Goal: Task Accomplishment & Management: Complete application form

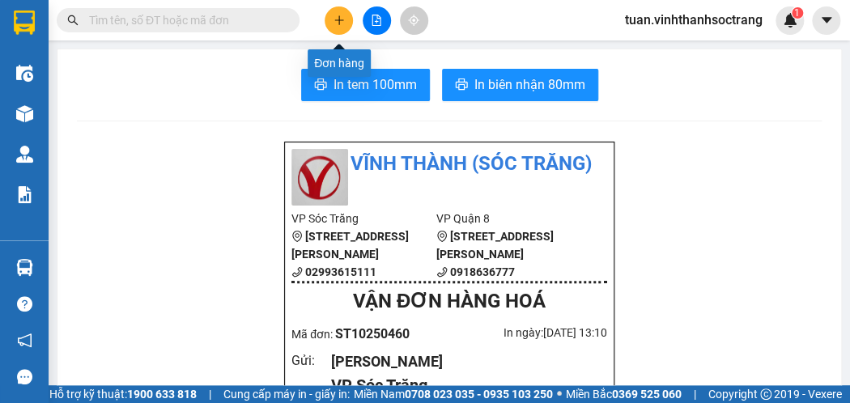
click at [347, 20] on button at bounding box center [339, 20] width 28 height 28
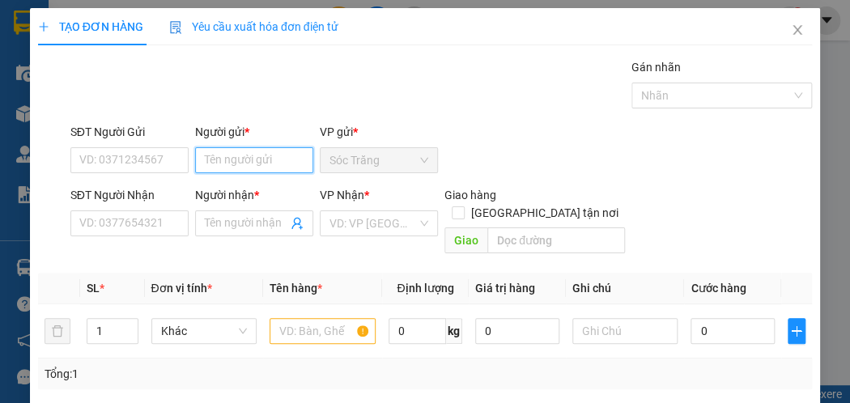
drag, startPoint x: 270, startPoint y: 163, endPoint x: 273, endPoint y: 151, distance: 12.6
click at [269, 160] on input "Người gửi *" at bounding box center [254, 160] width 118 height 26
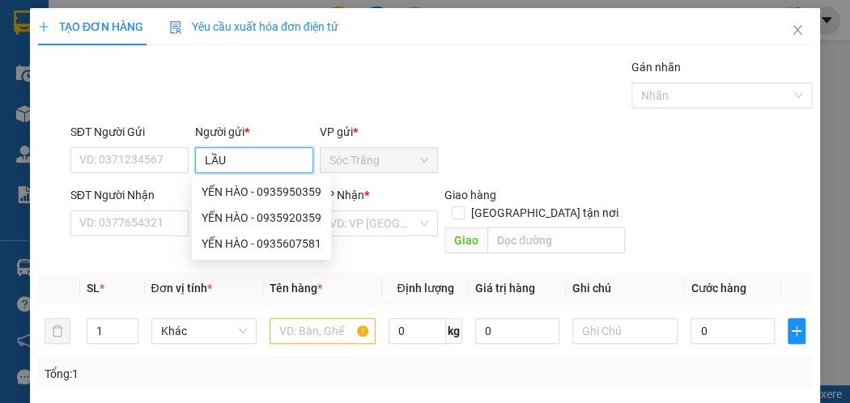
type input "LẦU"
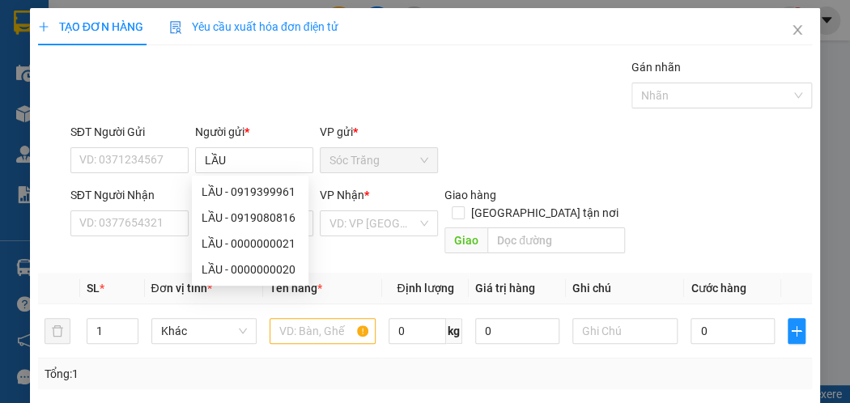
click at [275, 83] on div "Gói vận chuyển * Tiêu chuẩn Gán nhãn Nhãn" at bounding box center [441, 86] width 748 height 57
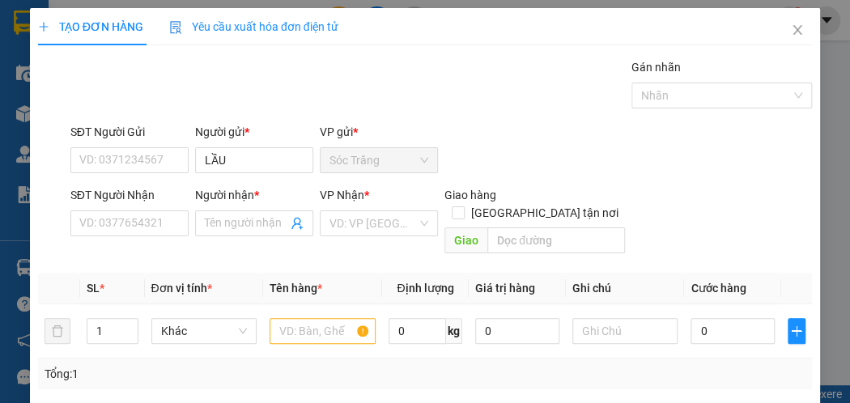
drag, startPoint x: 249, startPoint y: 209, endPoint x: 234, endPoint y: 191, distance: 23.5
click at [248, 209] on div "Người nhận *" at bounding box center [254, 198] width 118 height 24
click at [217, 223] on input "Người nhận *" at bounding box center [246, 224] width 83 height 18
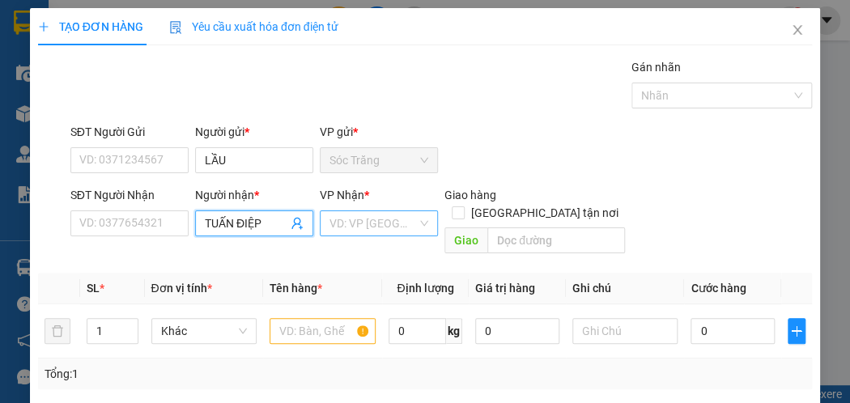
type input "TUẤN ĐIỆP"
click at [333, 224] on input "search" at bounding box center [373, 223] width 87 height 24
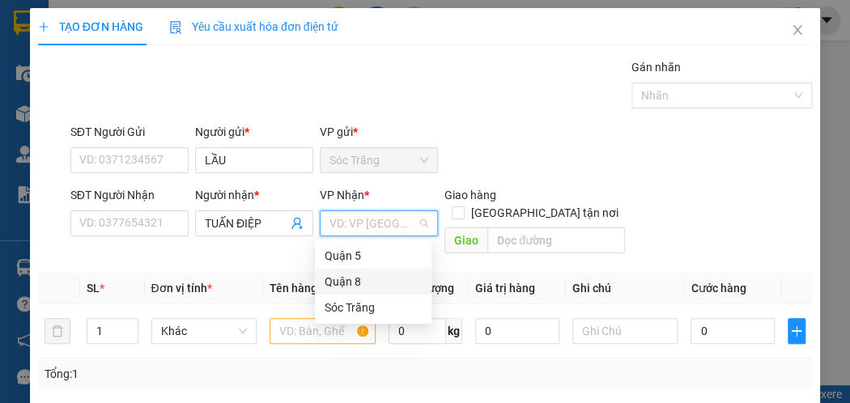
click at [347, 282] on div "Quận 8" at bounding box center [373, 282] width 97 height 18
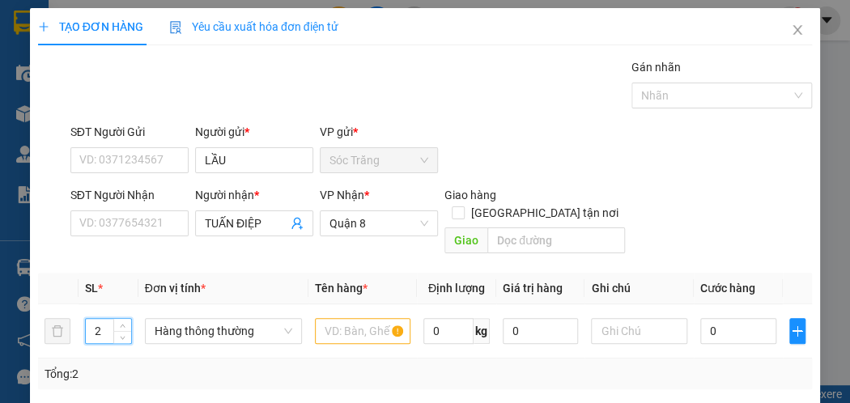
type input "2"
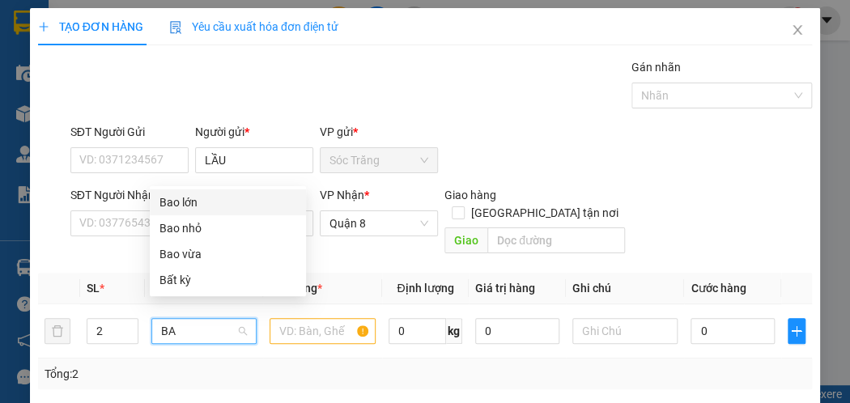
type input "BAO"
click at [198, 226] on div "Bao lớn" at bounding box center [228, 228] width 137 height 18
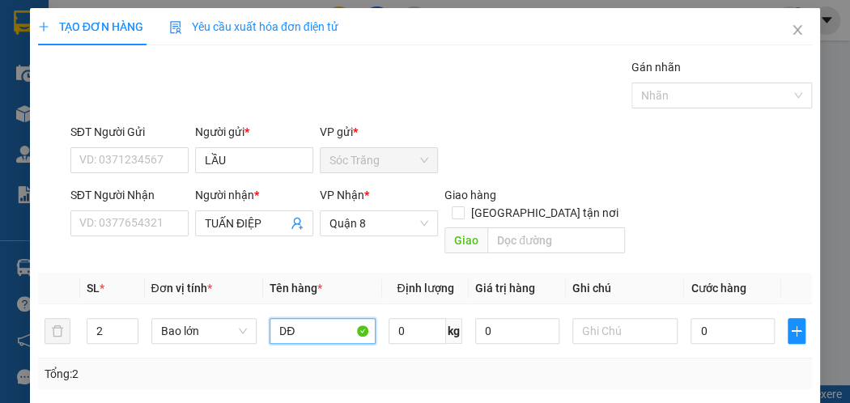
type input "DĐ"
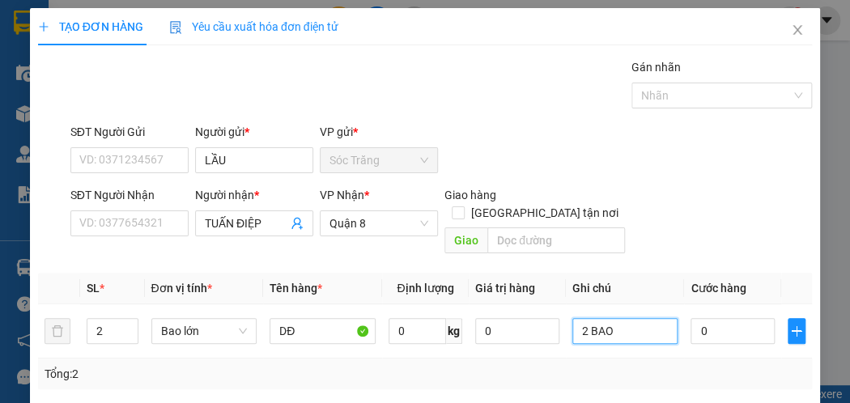
type input "2 BAO"
type input "6"
type input "60"
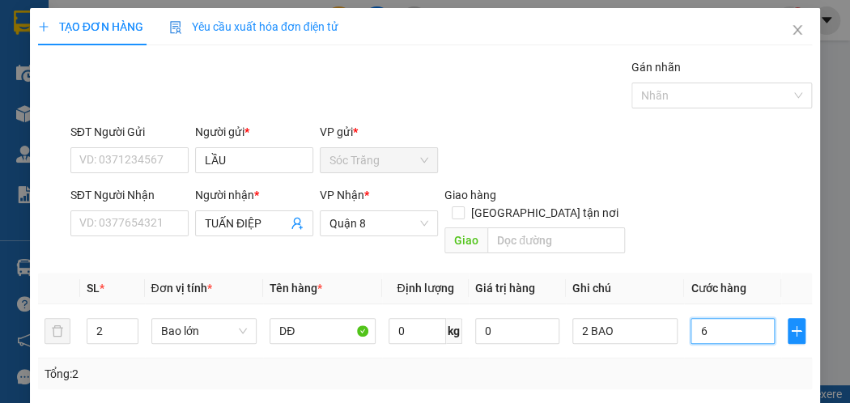
type input "60"
type input "600"
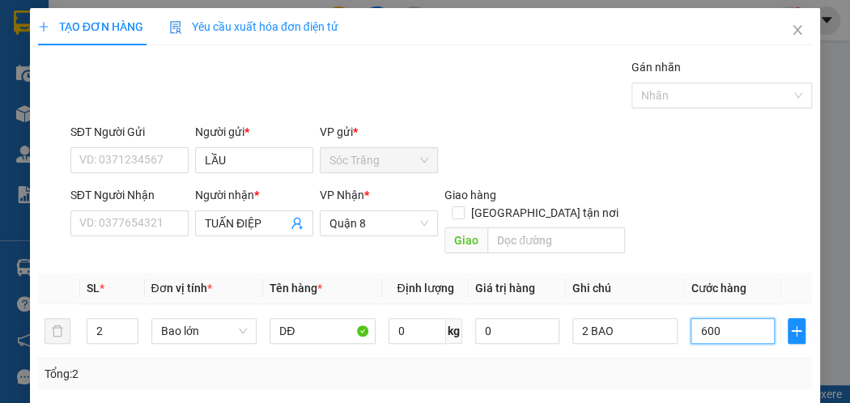
type input "6.000"
type input "60.000"
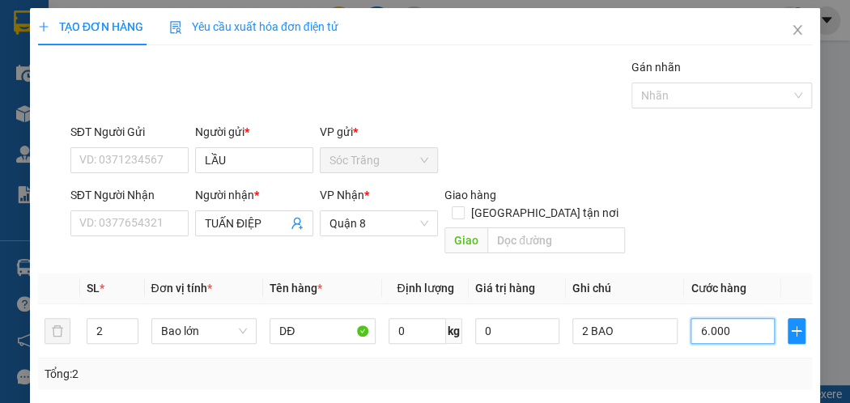
type input "60.000"
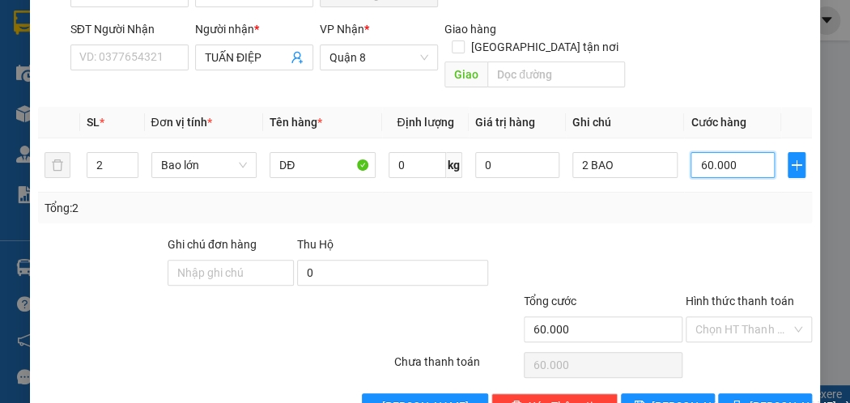
scroll to position [194, 0]
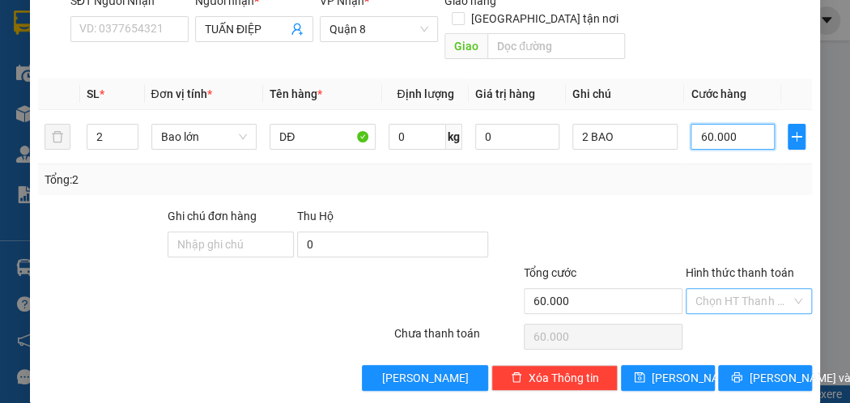
type input "60.000"
click at [696, 291] on input "Hình thức thanh toán" at bounding box center [744, 301] width 96 height 24
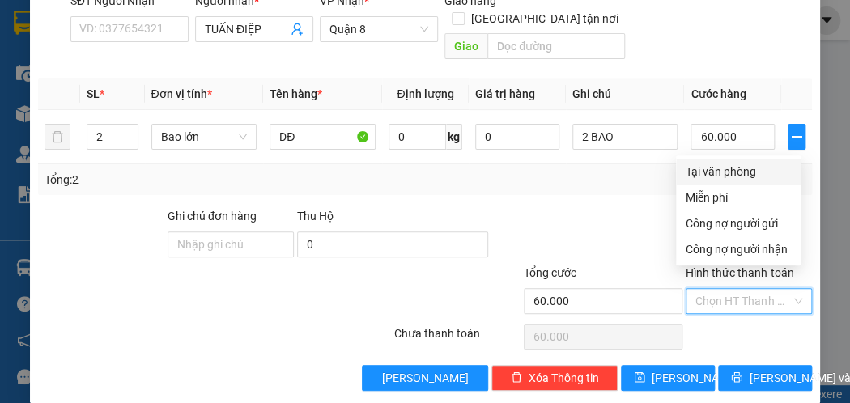
click at [733, 172] on div "Tại văn phòng" at bounding box center [738, 172] width 105 height 18
type input "0"
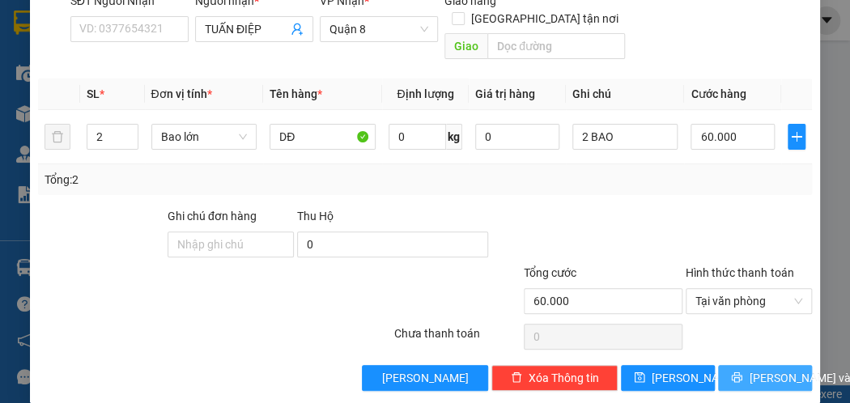
click at [761, 369] on span "[PERSON_NAME] và In" at bounding box center [805, 378] width 113 height 18
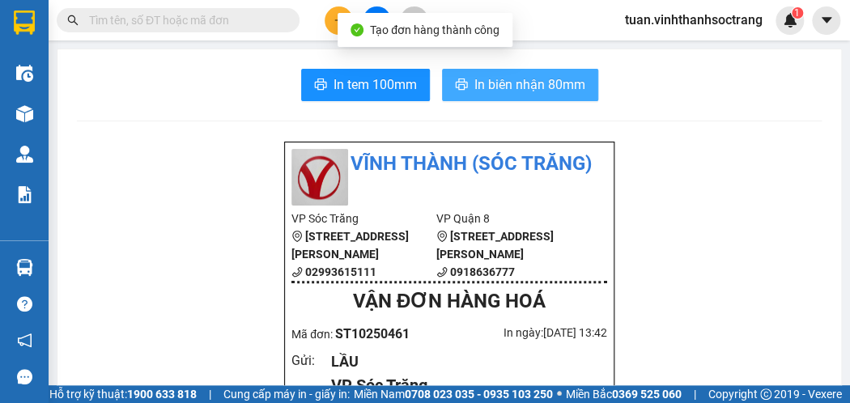
click at [498, 77] on span "In biên nhận 80mm" at bounding box center [530, 85] width 111 height 20
click at [569, 76] on span "In biên nhận 80mm" at bounding box center [530, 85] width 111 height 20
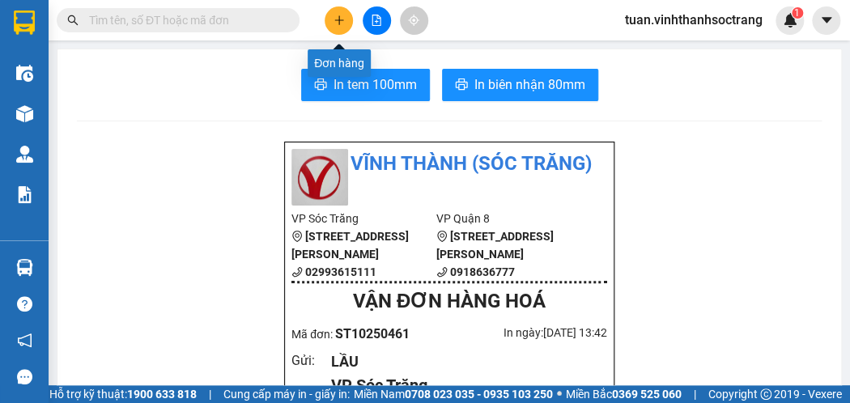
click at [352, 22] on button at bounding box center [339, 20] width 28 height 28
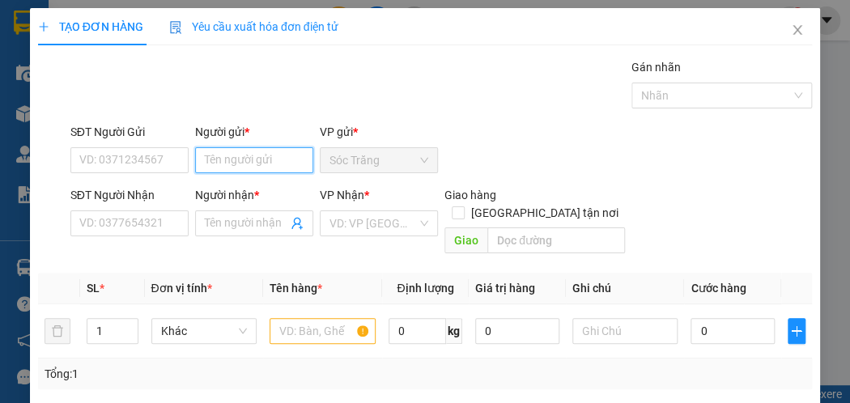
click at [245, 168] on input "Người gửi *" at bounding box center [254, 160] width 118 height 26
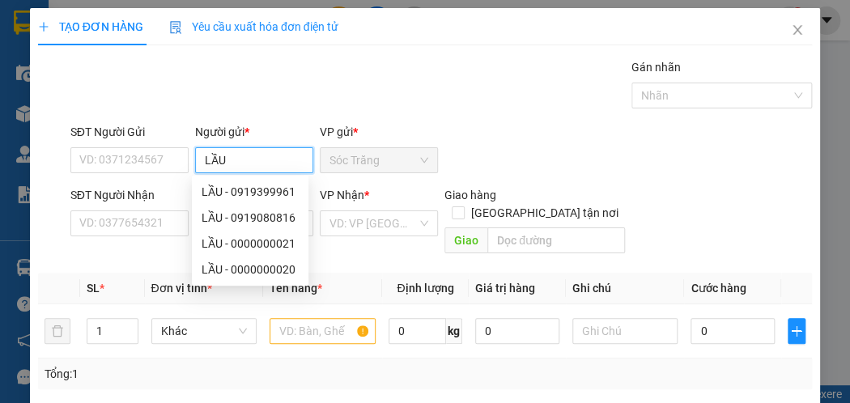
type input "LẦU"
click at [255, 102] on div "Gói vận chuyển * Tiêu chuẩn Gán nhãn Nhãn" at bounding box center [441, 86] width 748 height 57
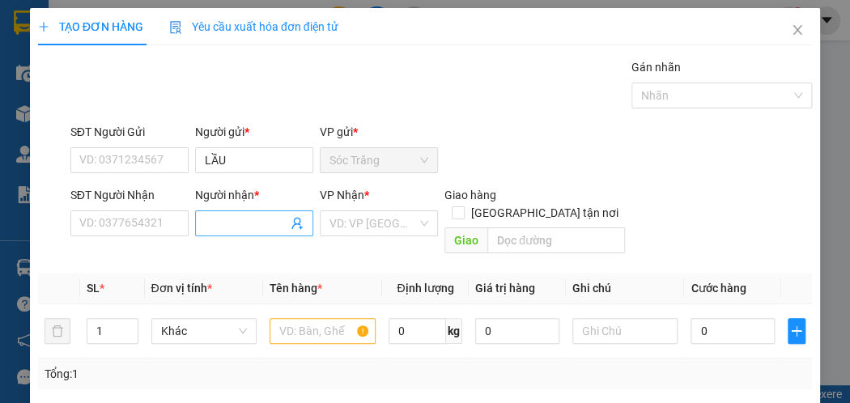
click at [217, 226] on input "Người nhận *" at bounding box center [246, 224] width 83 height 18
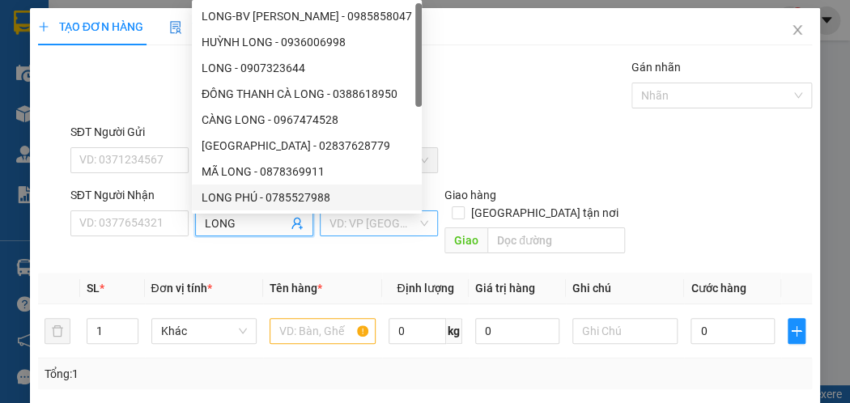
type input "LONG"
click at [366, 228] on input "search" at bounding box center [373, 223] width 87 height 24
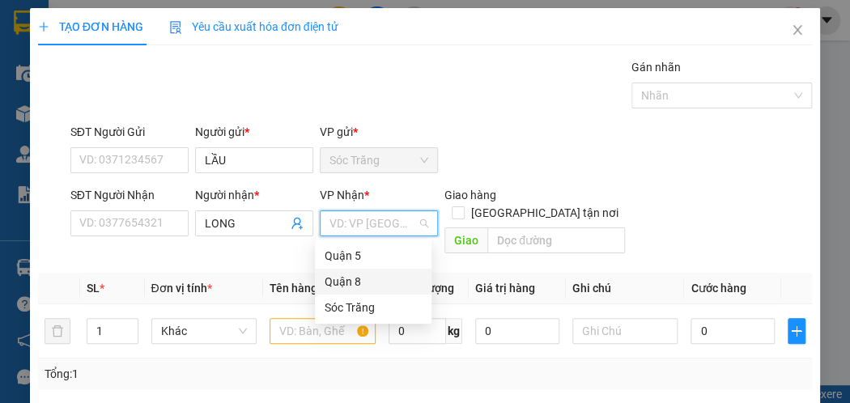
click at [346, 281] on div "Quận 8" at bounding box center [373, 282] width 97 height 18
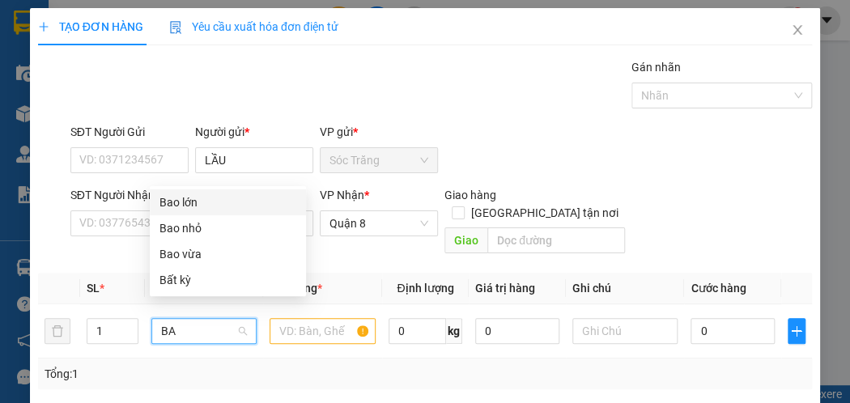
type input "BAO"
click at [184, 225] on div "Bao lớn" at bounding box center [228, 228] width 137 height 18
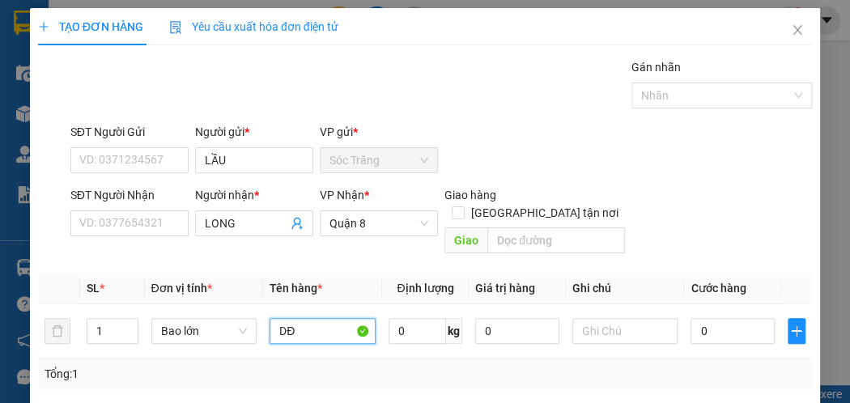
type input "DĐ"
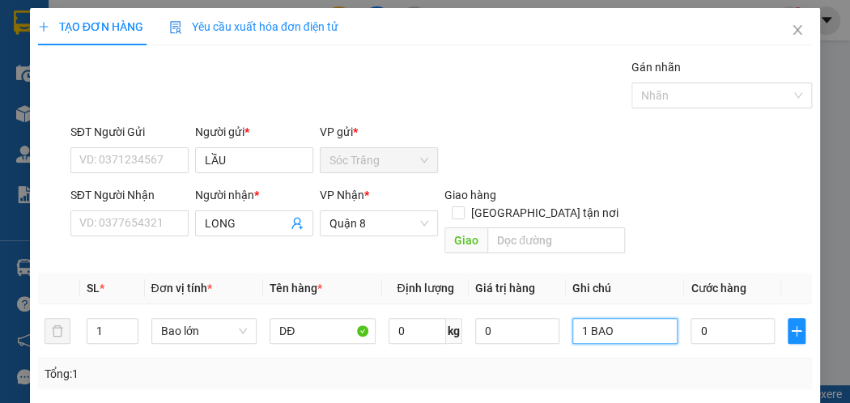
type input "1 BAO"
type input "3"
type input "30"
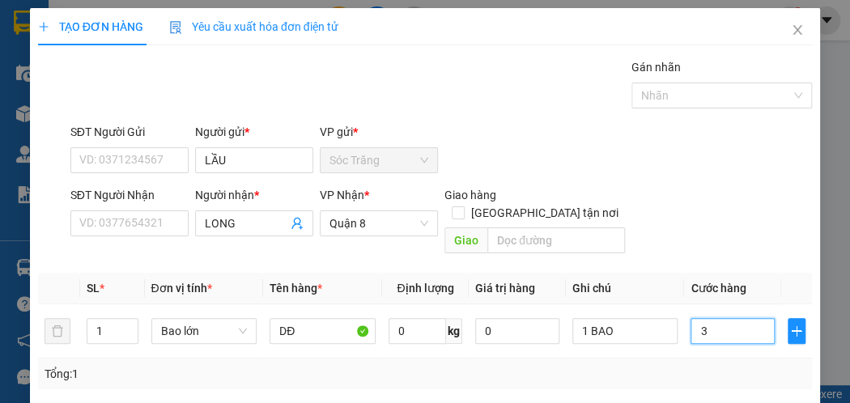
type input "30"
type input "300"
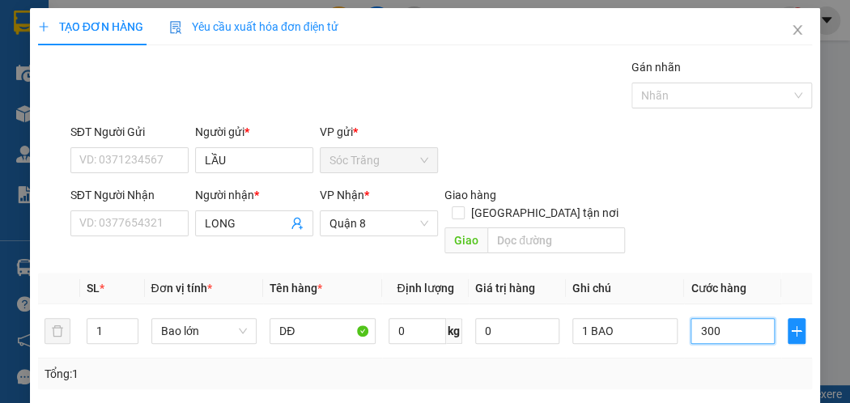
type input "3.000"
type input "30.000"
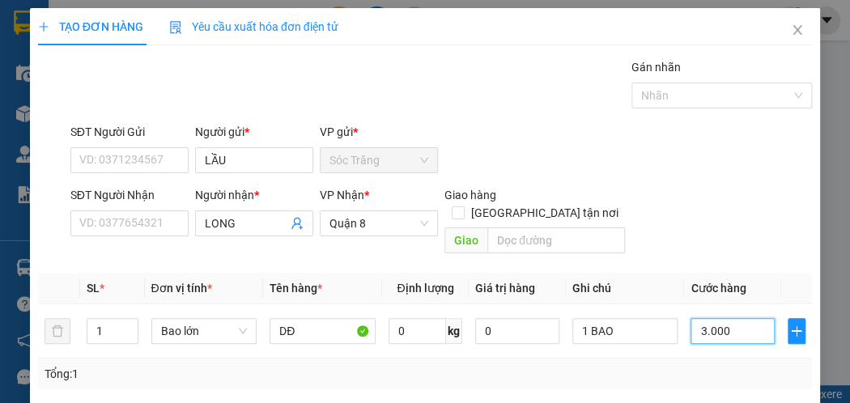
type input "30.000"
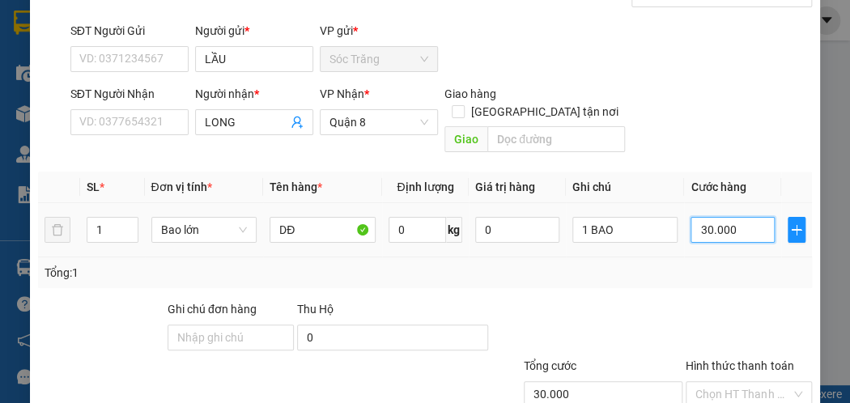
scroll to position [194, 0]
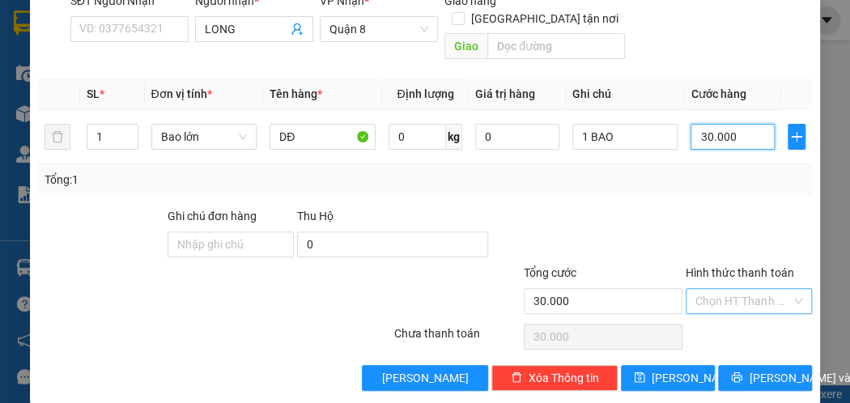
type input "30.000"
click at [732, 292] on input "Hình thức thanh toán" at bounding box center [744, 301] width 96 height 24
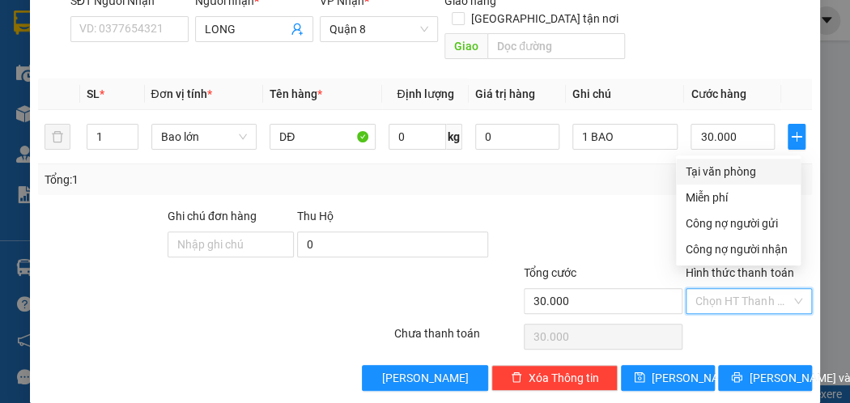
click at [734, 170] on div "Tại văn phòng" at bounding box center [738, 172] width 105 height 18
type input "0"
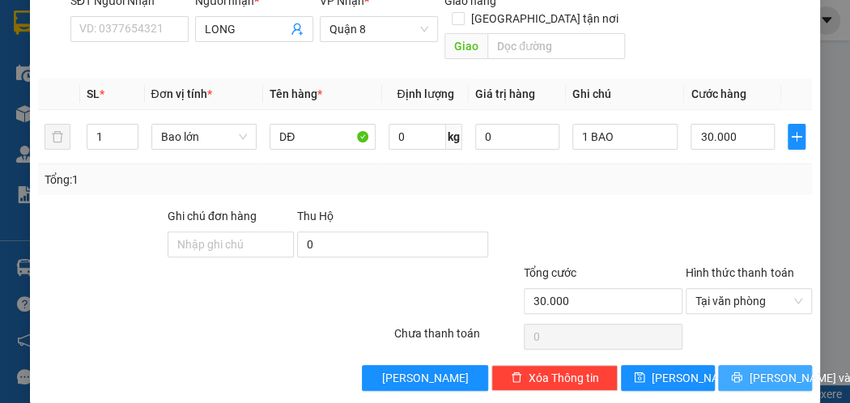
click at [731, 372] on icon "printer" at bounding box center [736, 377] width 11 height 11
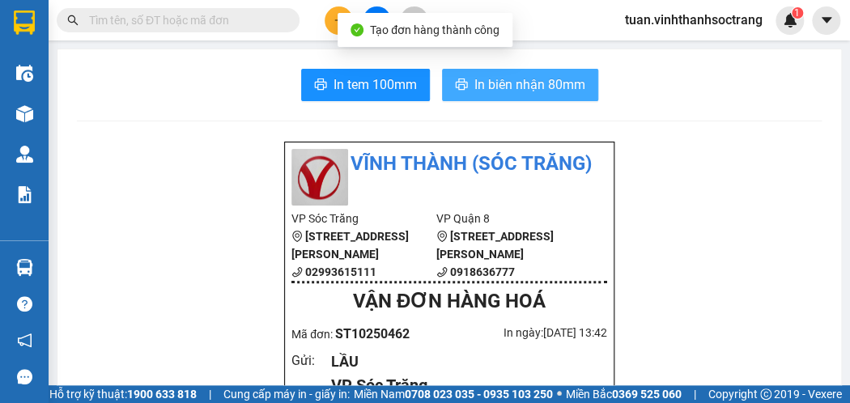
click at [475, 79] on span "In biên nhận 80mm" at bounding box center [530, 85] width 111 height 20
click at [475, 80] on span "In biên nhận 80mm" at bounding box center [530, 85] width 111 height 20
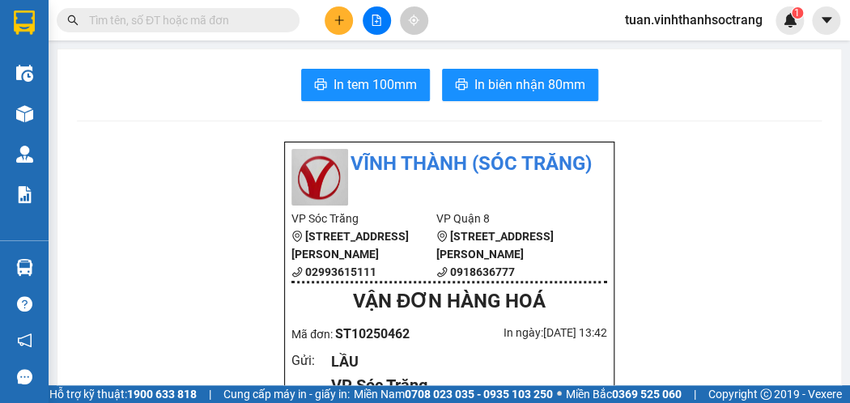
click at [341, 25] on icon "plus" at bounding box center [339, 20] width 11 height 11
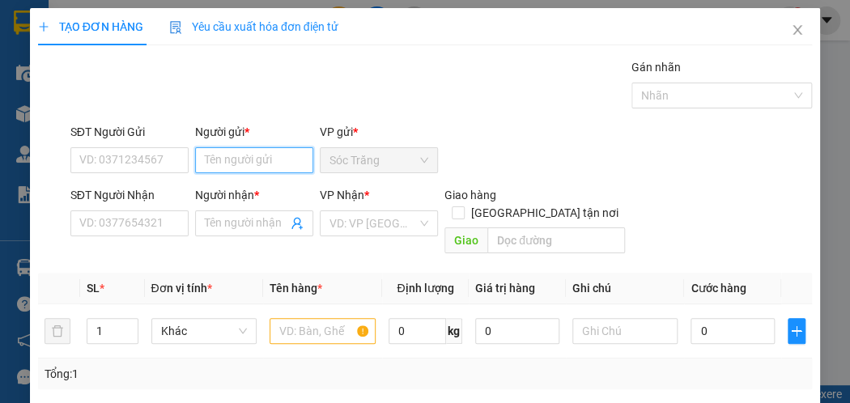
click at [266, 158] on input "Người gửi *" at bounding box center [254, 160] width 118 height 26
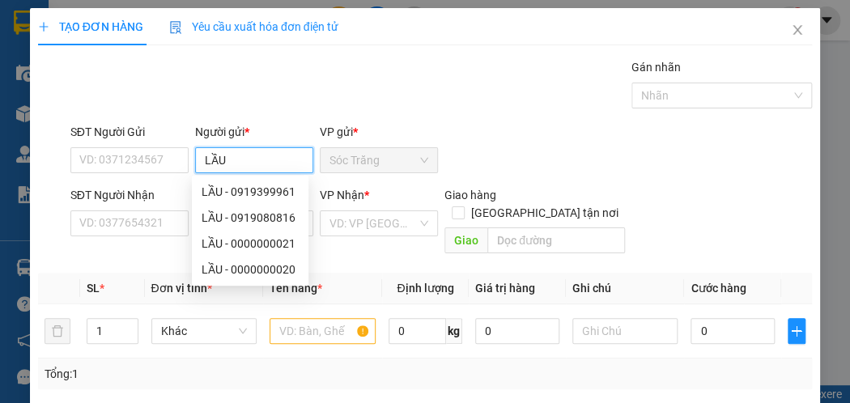
type input "LẦU"
click at [266, 121] on div "Transit Pickup Surcharge Ids Transit Deliver Surcharge Ids Transit Deliver Surc…" at bounding box center [425, 321] width 775 height 527
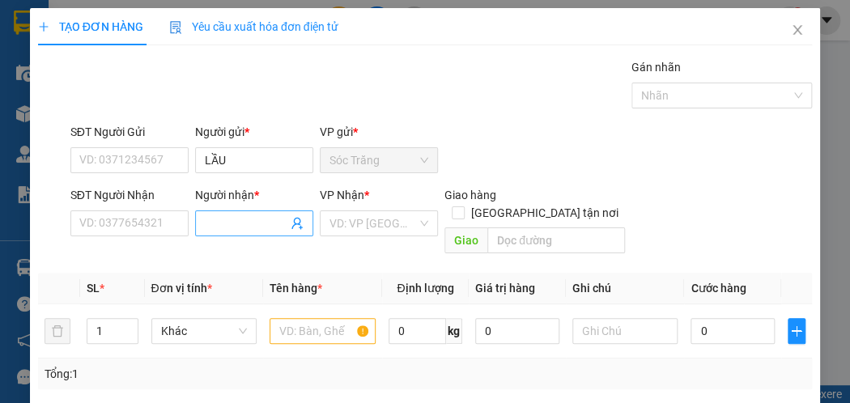
click at [220, 215] on input "Người nhận *" at bounding box center [246, 224] width 83 height 18
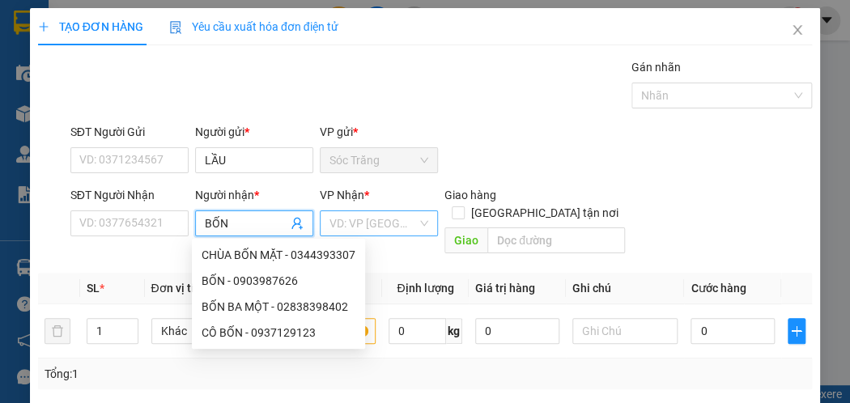
type input "BỐN"
click at [347, 214] on input "search" at bounding box center [373, 223] width 87 height 24
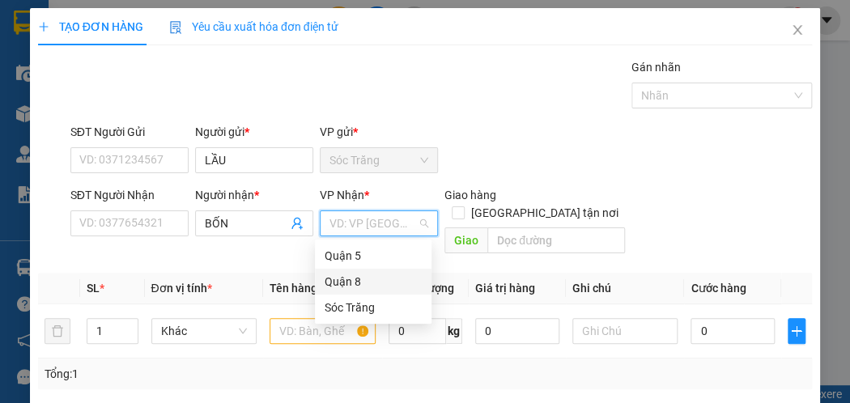
click at [341, 284] on div "Quận 8" at bounding box center [373, 282] width 97 height 18
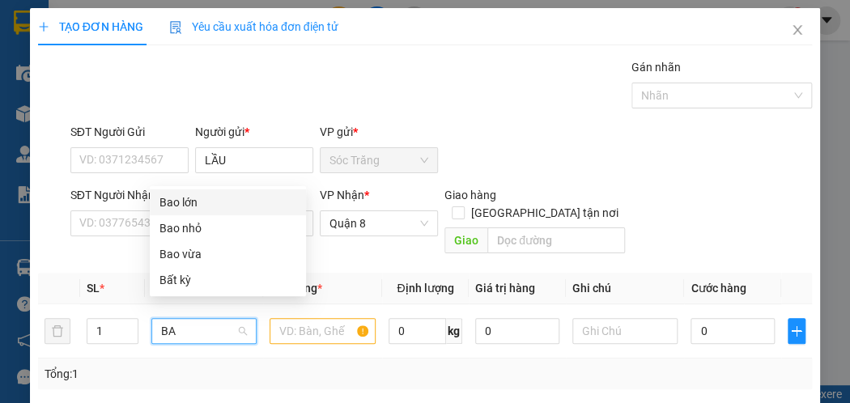
type input "BAO"
click at [214, 226] on div "Bao lớn" at bounding box center [228, 228] width 137 height 18
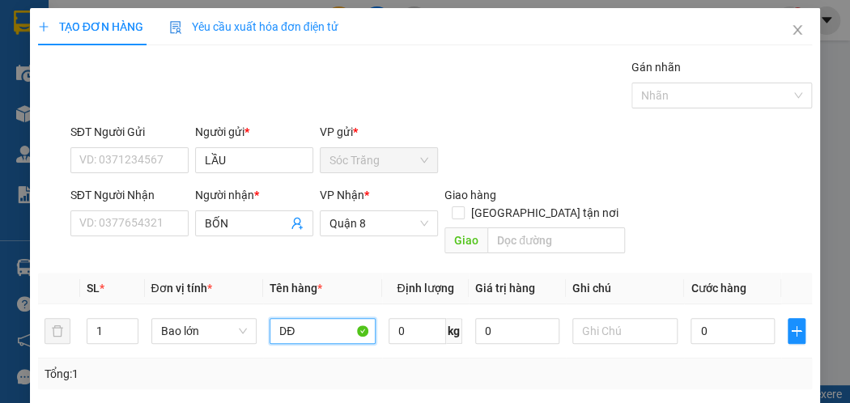
type input "DĐ"
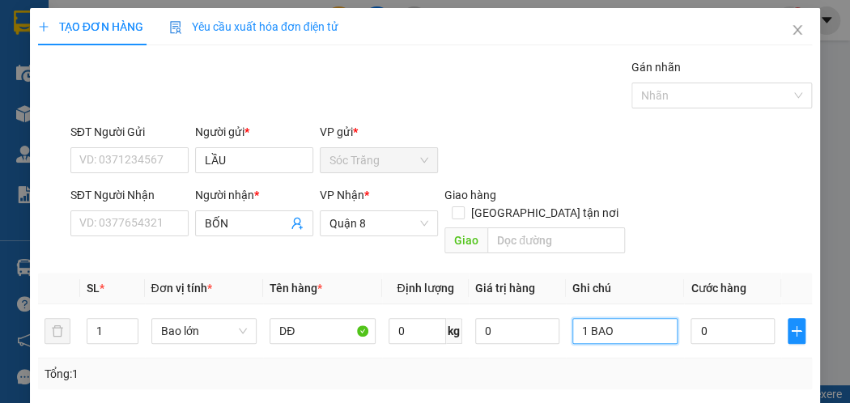
type input "1 BAO"
type input "3"
type input "30"
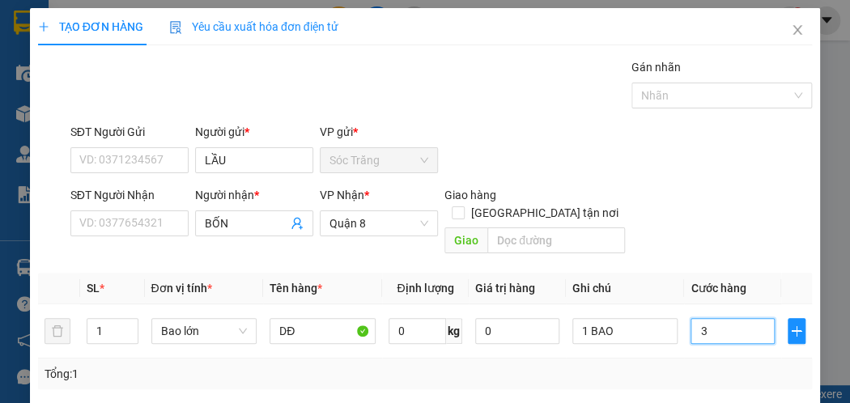
type input "30"
type input "300"
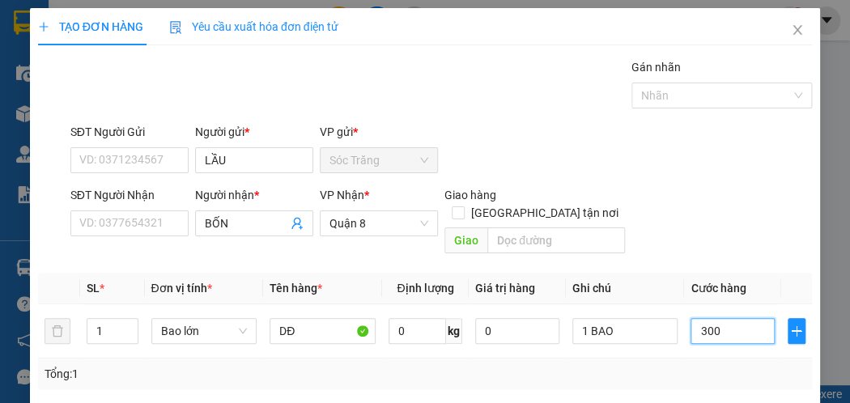
type input "3.000"
type input "30.000"
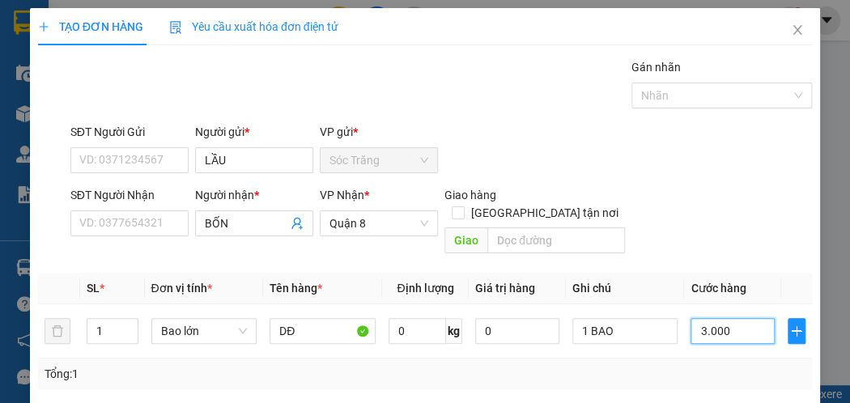
type input "30.000"
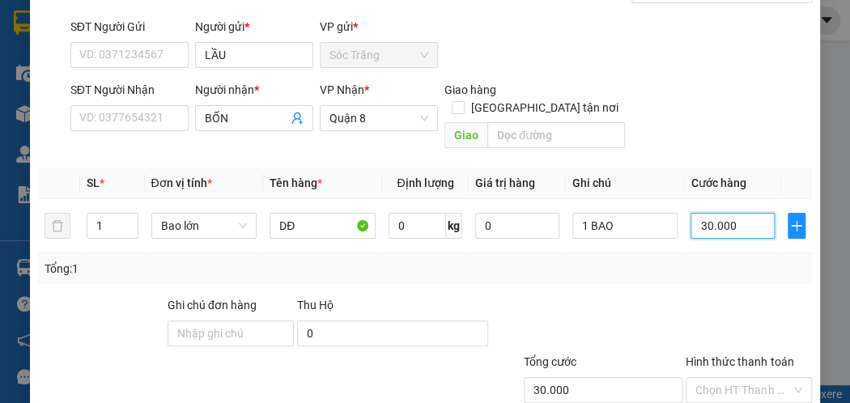
scroll to position [162, 0]
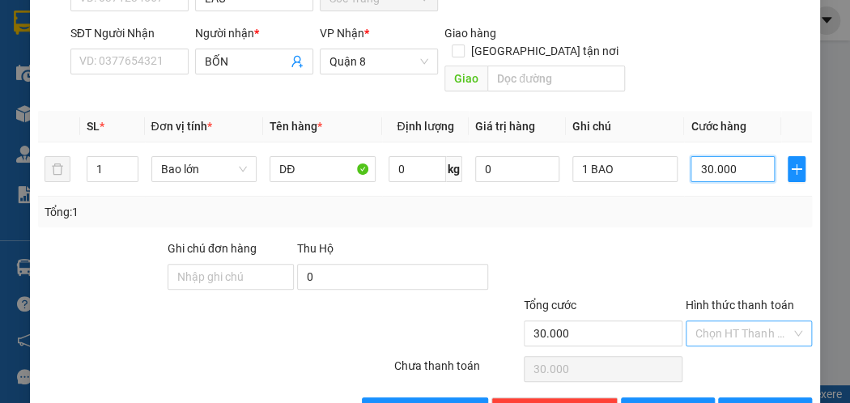
type input "30.000"
click at [700, 321] on input "Hình thức thanh toán" at bounding box center [744, 333] width 96 height 24
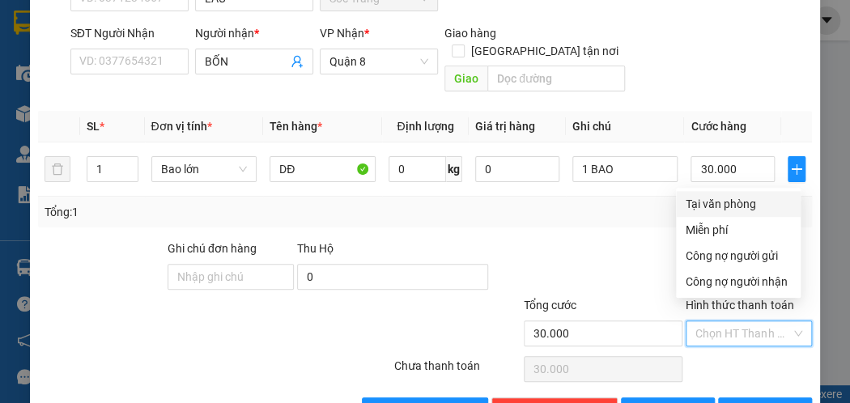
click at [716, 206] on div "Tại văn phòng" at bounding box center [738, 204] width 105 height 18
type input "0"
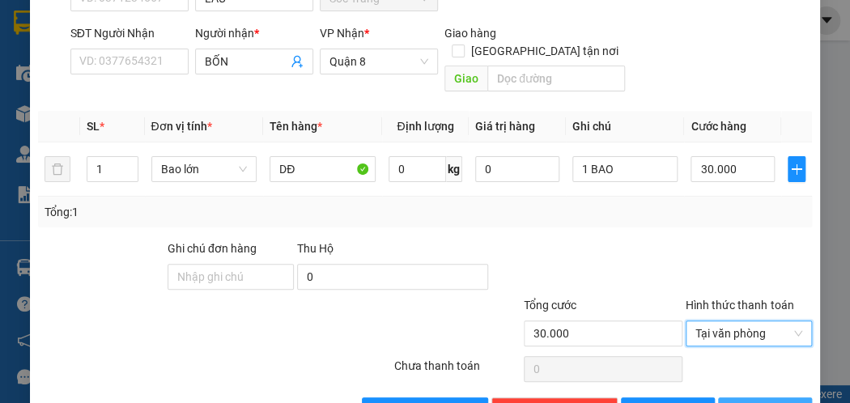
click at [735, 398] on button "[PERSON_NAME] và In" at bounding box center [765, 411] width 94 height 26
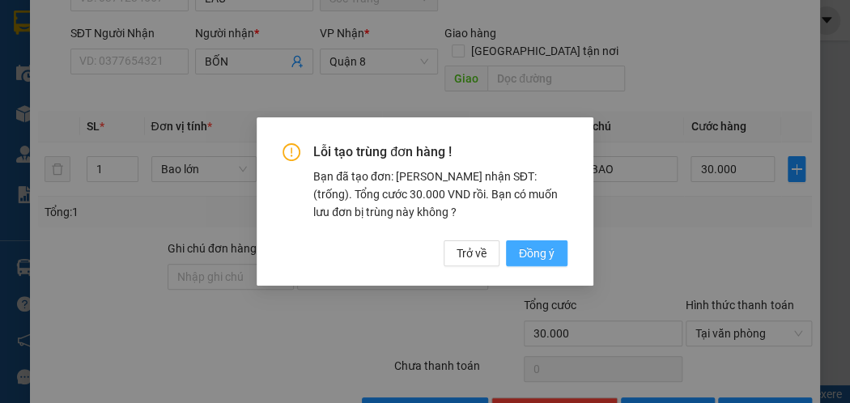
click at [522, 258] on span "Đồng ý" at bounding box center [537, 254] width 36 height 18
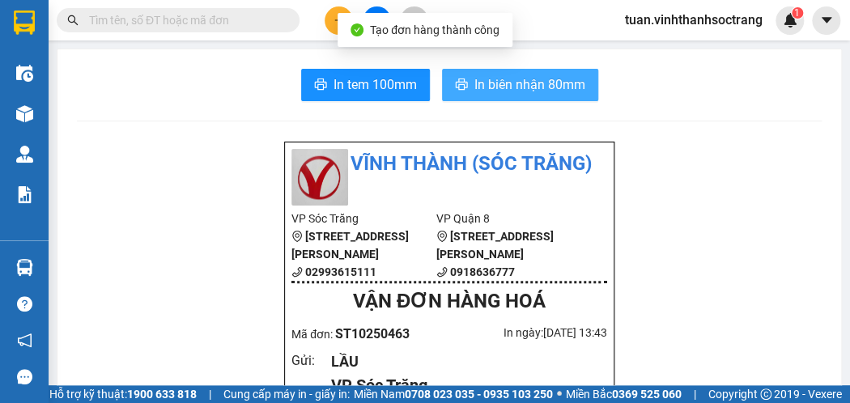
click at [483, 84] on span "In biên nhận 80mm" at bounding box center [530, 85] width 111 height 20
click at [457, 80] on icon "printer" at bounding box center [461, 84] width 12 height 11
